Goal: Check status

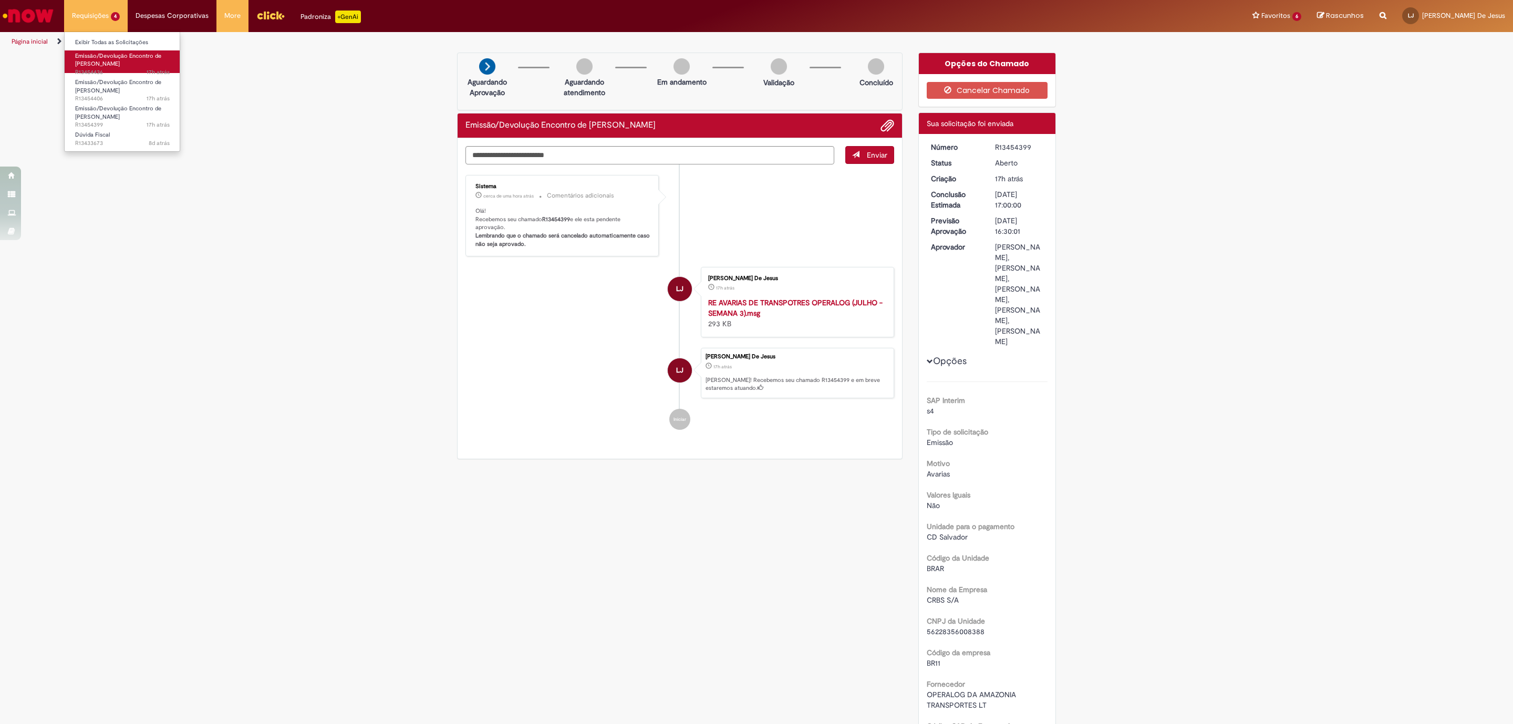
click at [91, 69] on span "17h atrás 17 horas atrás R13454436" at bounding box center [122, 72] width 95 height 8
click at [125, 65] on span "Emissão/Devolução Encontro de [PERSON_NAME]" at bounding box center [118, 60] width 86 height 16
click at [104, 66] on span "Emissão/Devolução Encontro de [PERSON_NAME]" at bounding box center [118, 60] width 86 height 16
click at [117, 92] on span "Emissão/Devolução Encontro de [PERSON_NAME]" at bounding box center [118, 86] width 86 height 16
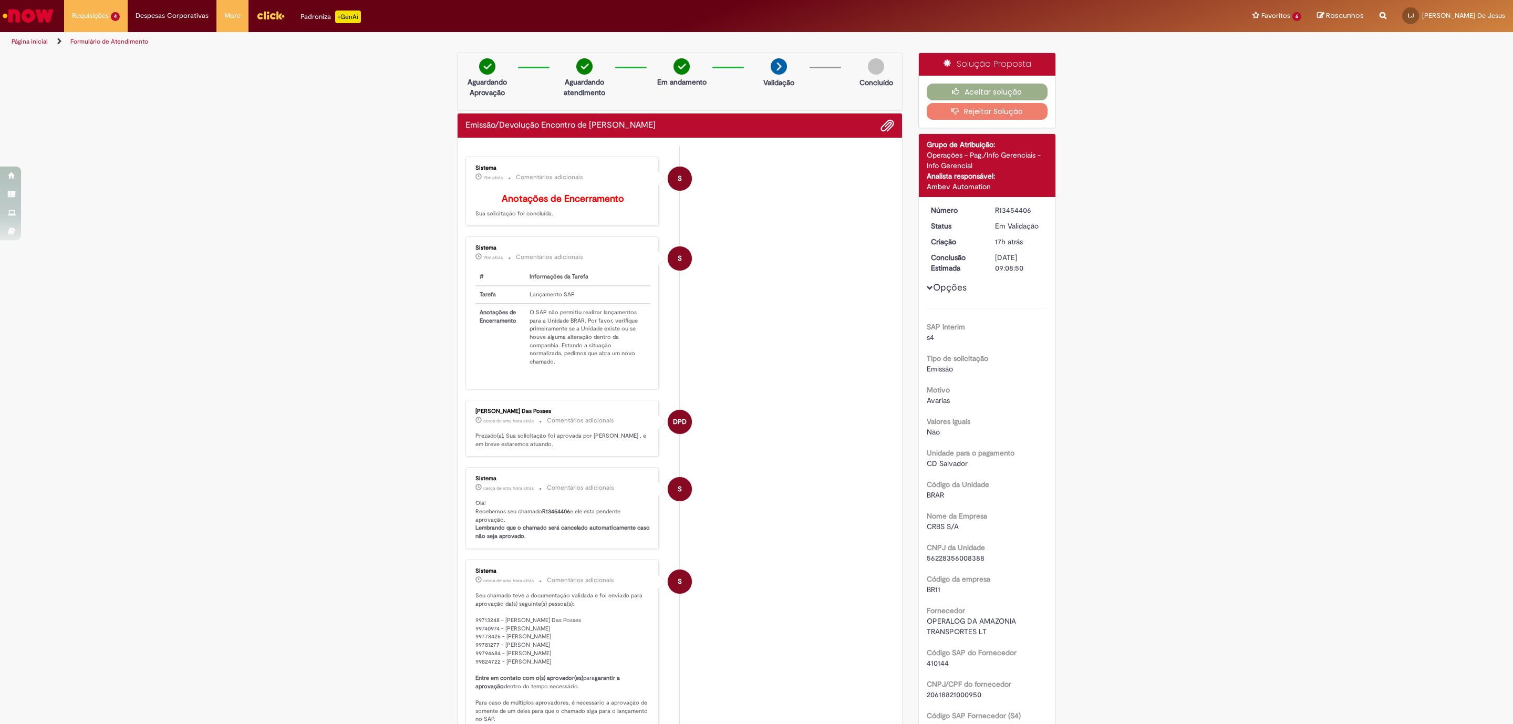
scroll to position [315, 0]
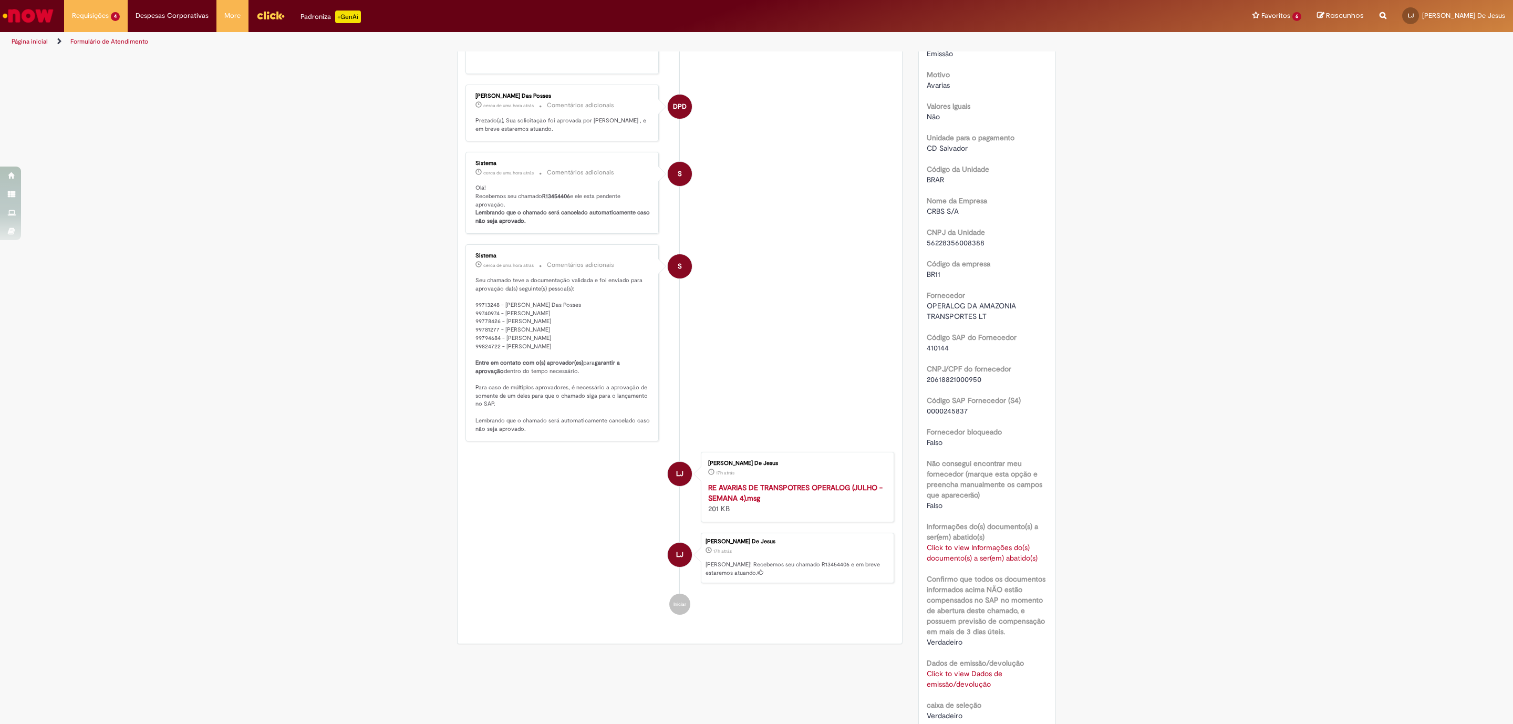
click at [968, 674] on link "Click to view Dados de emissão/devolução" at bounding box center [965, 679] width 76 height 20
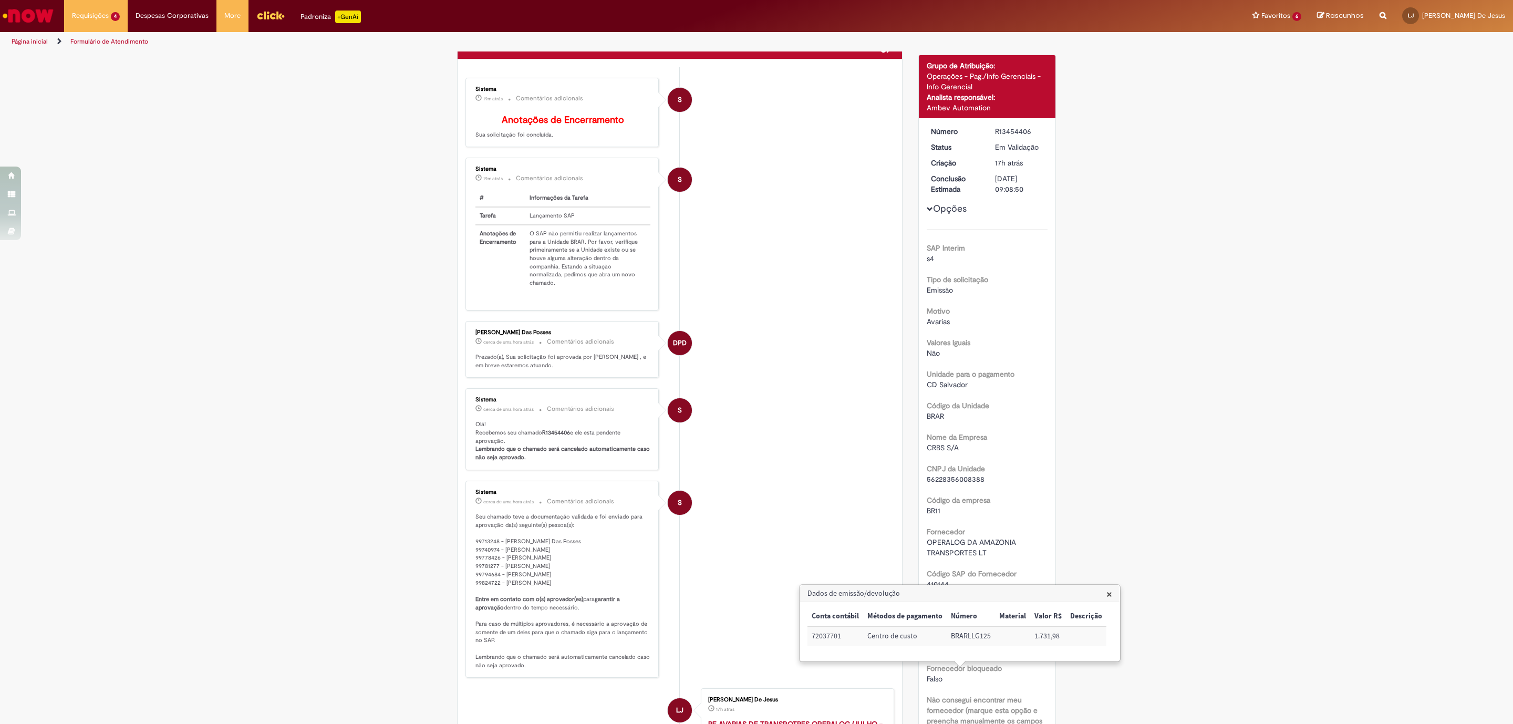
scroll to position [0, 0]
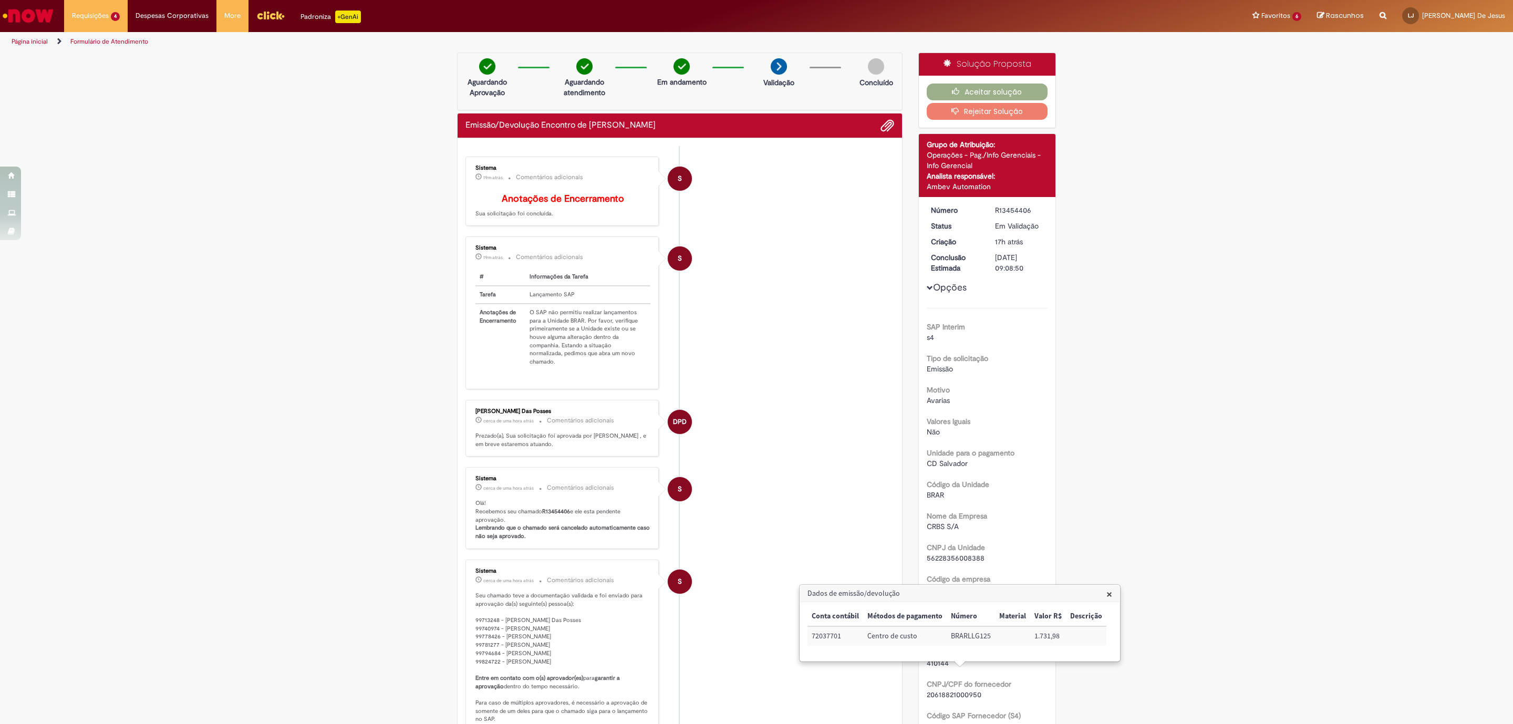
click at [721, 278] on li "S Sistema 19m atrás 19 minutos atrás Comentários adicionais # Informações da Ta…" at bounding box center [680, 312] width 429 height 152
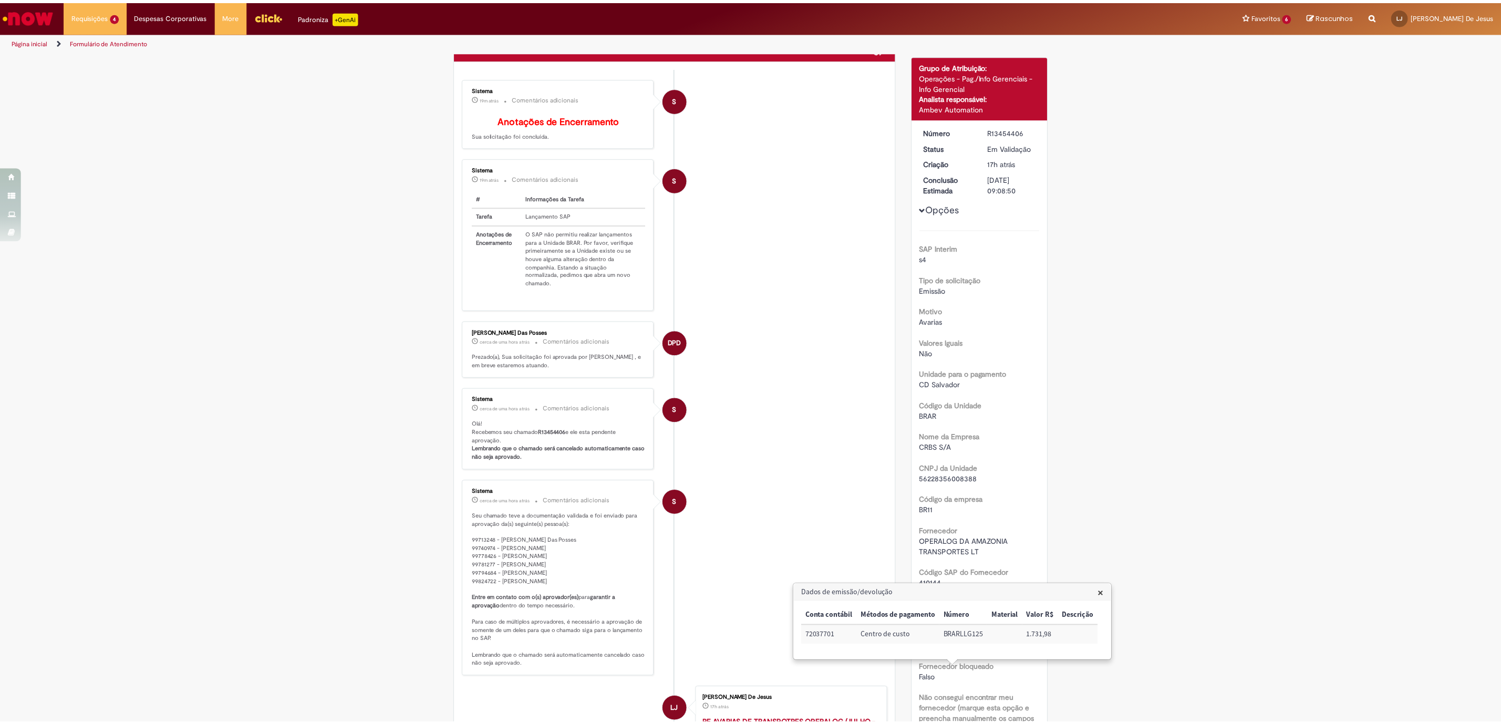
scroll to position [236, 0]
